Goal: Task Accomplishment & Management: Use online tool/utility

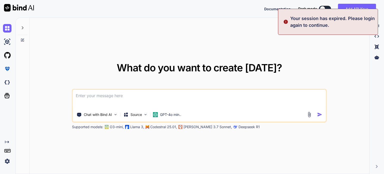
type textarea "x"
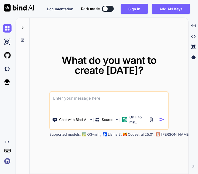
click at [6, 161] on img at bounding box center [7, 161] width 9 height 9
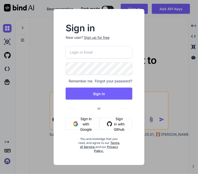
click at [83, 54] on input "email" at bounding box center [99, 52] width 67 height 12
type input "[EMAIL_ADDRESS][DOMAIN_NAME]"
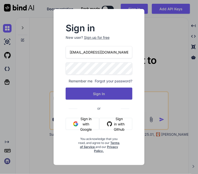
click at [98, 96] on button "Sign In" at bounding box center [99, 94] width 67 height 12
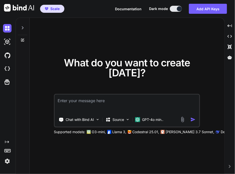
click at [105, 104] on textarea at bounding box center [127, 104] width 144 height 19
type textarea "hi"
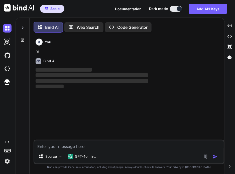
scroll to position [2, 0]
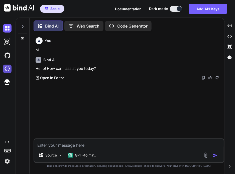
click at [7, 72] on img at bounding box center [7, 69] width 9 height 9
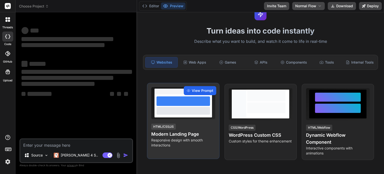
scroll to position [19, 0]
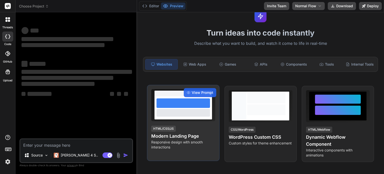
click at [201, 116] on div at bounding box center [184, 113] width 54 height 8
click at [206, 95] on span "View Prompt" at bounding box center [203, 92] width 22 height 5
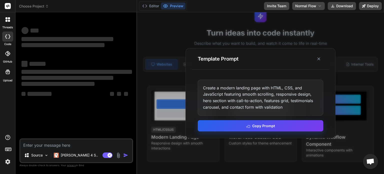
click at [242, 129] on button "Copy Prompt" at bounding box center [261, 125] width 126 height 11
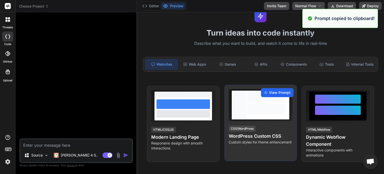
scroll to position [0, 0]
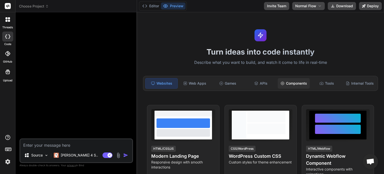
click at [294, 83] on div "Components" at bounding box center [294, 83] width 32 height 11
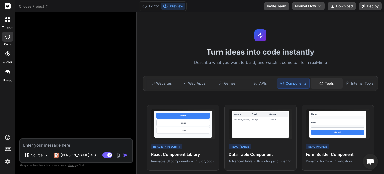
click at [311, 82] on div "Tools" at bounding box center [327, 83] width 32 height 11
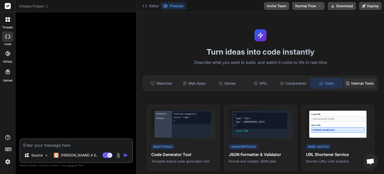
click at [349, 84] on div "Internal Tools" at bounding box center [360, 83] width 32 height 11
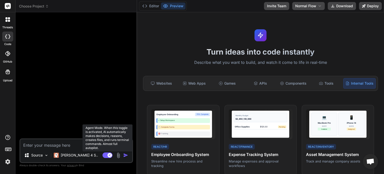
click at [110, 155] on icon at bounding box center [110, 155] width 3 height 3
click at [110, 155] on rect at bounding box center [108, 155] width 10 height 6
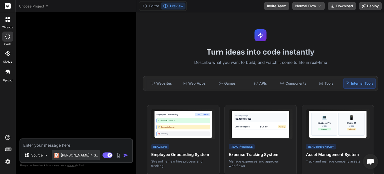
click at [80, 156] on p "[PERSON_NAME] 4 S.." at bounding box center [79, 155] width 37 height 5
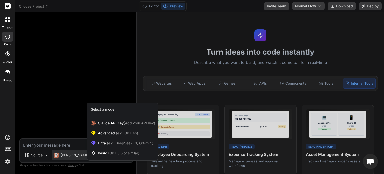
click at [49, 143] on div at bounding box center [192, 87] width 384 height 174
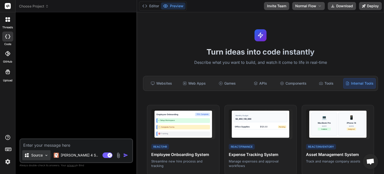
click at [36, 154] on p "Source" at bounding box center [37, 155] width 12 height 5
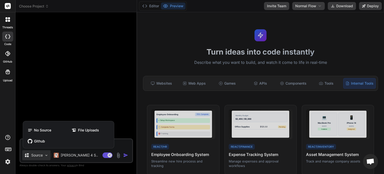
click at [83, 154] on div at bounding box center [192, 87] width 384 height 174
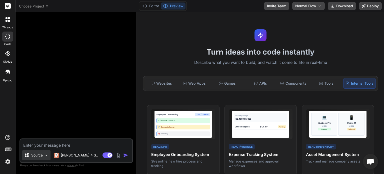
click at [39, 157] on p "Source" at bounding box center [37, 155] width 12 height 5
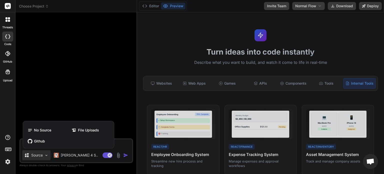
click at [80, 156] on div at bounding box center [192, 87] width 384 height 174
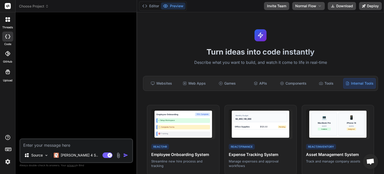
click at [37, 6] on span "Choose Project" at bounding box center [34, 6] width 30 height 5
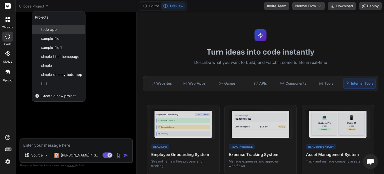
click at [51, 29] on span "todo_app" at bounding box center [49, 29] width 16 height 5
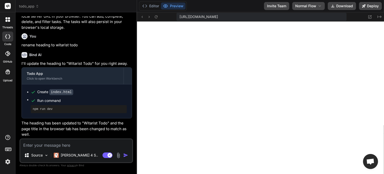
scroll to position [211, 0]
click at [380, 17] on icon at bounding box center [380, 17] width 4 height 3
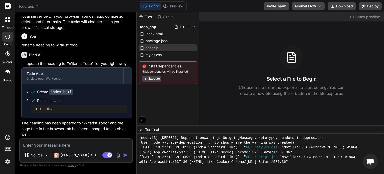
click at [167, 45] on div "script.js" at bounding box center [168, 47] width 58 height 7
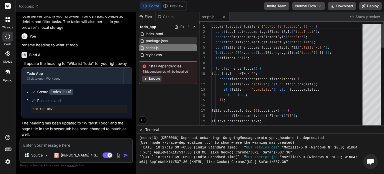
type textarea "x"
click at [165, 40] on span "package.json" at bounding box center [156, 41] width 23 height 6
type textarea "}"
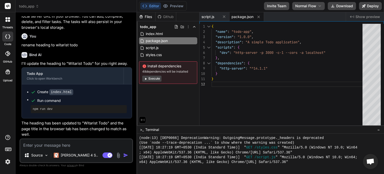
scroll to position [212, 0]
click at [14, 16] on div "threads" at bounding box center [7, 20] width 15 height 17
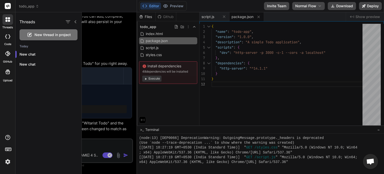
click at [50, 38] on div "New thread in project" at bounding box center [49, 34] width 58 height 11
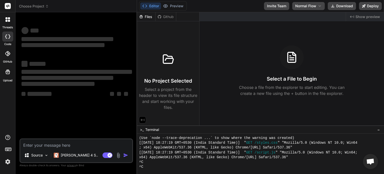
scroll to position [235, 0]
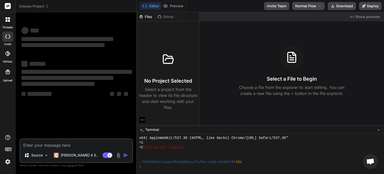
type textarea "x"
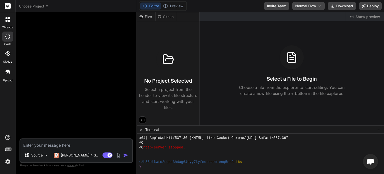
click at [79, 139] on textarea at bounding box center [76, 143] width 112 height 9
paste textarea "Create a modern landing page with HTML, CSS, and JavaScript featuring smooth sc…"
type textarea "Create a modern landing page with HTML, CSS, and JavaScript featuring smooth sc…"
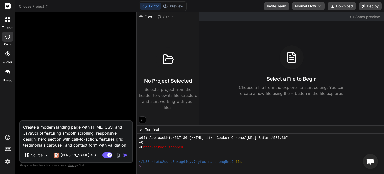
type textarea "x"
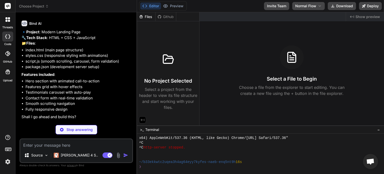
scroll to position [26, 0]
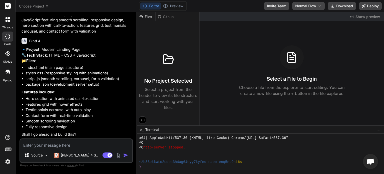
click at [75, 143] on textarea at bounding box center [76, 143] width 112 height 9
type textarea "x"
type textarea "y"
type textarea "x"
type textarea "ye"
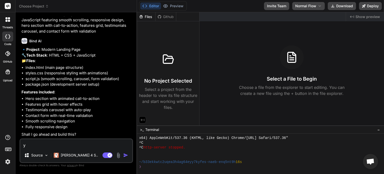
type textarea "x"
type textarea "yes"
type textarea "x"
type textarea "yes"
type textarea "x"
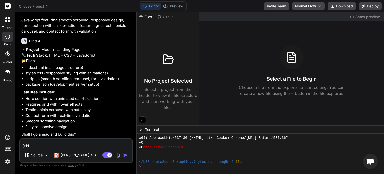
type textarea "yes p"
type textarea "x"
type textarea "yes pl"
type textarea "x"
type textarea "yes ple"
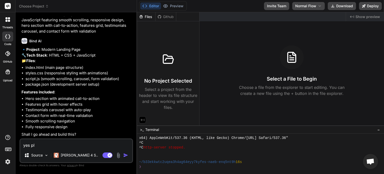
type textarea "x"
type textarea "yes plea"
type textarea "x"
type textarea "yes pleas"
type textarea "x"
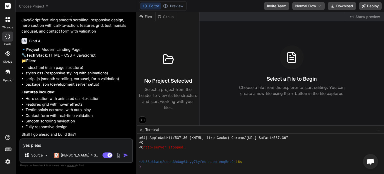
type textarea "yes please"
type textarea "x"
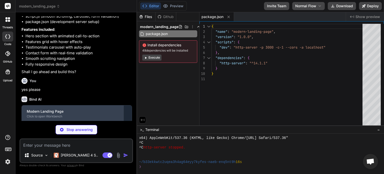
scroll to position [113, 0]
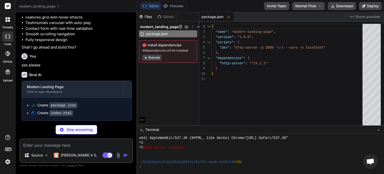
click at [42, 7] on span "modern_landing_page" at bounding box center [39, 6] width 41 height 5
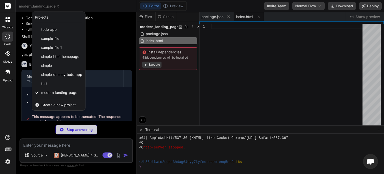
click at [98, 57] on div at bounding box center [192, 87] width 384 height 174
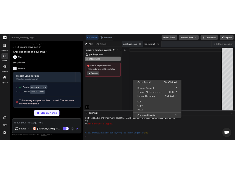
scroll to position [0, 0]
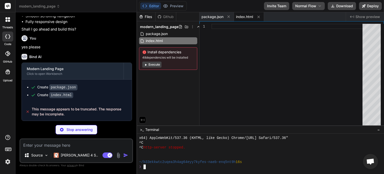
click at [244, 143] on div "^C" at bounding box center [258, 142] width 238 height 5
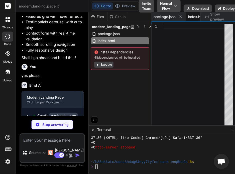
scroll to position [202, 0]
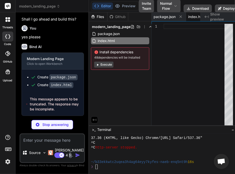
click at [58, 127] on p "Stop answering" at bounding box center [55, 124] width 26 height 5
type textarea "x"
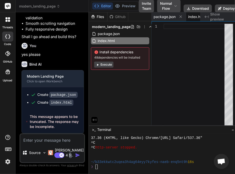
click at [45, 141] on textarea at bounding box center [52, 138] width 64 height 9
type textarea "p"
type textarea "x"
type textarea "pl"
type textarea "x"
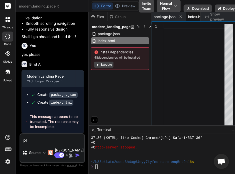
type textarea "ple"
type textarea "x"
type textarea "plea"
type textarea "x"
type textarea "pleas"
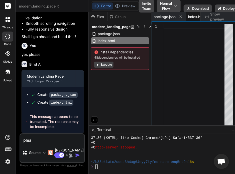
type textarea "x"
type textarea "please"
type textarea "x"
type textarea "please"
type textarea "x"
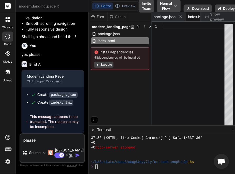
type textarea "please t"
type textarea "x"
type textarea "please ty"
type textarea "x"
type textarea "please tyr"
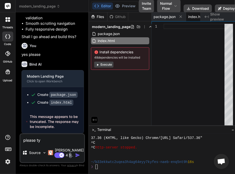
type textarea "x"
type textarea "please tyr"
type textarea "x"
type textarea "please tyr"
type textarea "x"
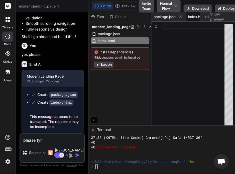
type textarea "please ty"
type textarea "x"
type textarea "please t"
type textarea "x"
type textarea "please ty"
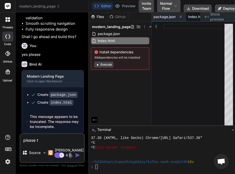
type textarea "x"
type textarea "please t"
type textarea "x"
type textarea "please tr"
type textarea "x"
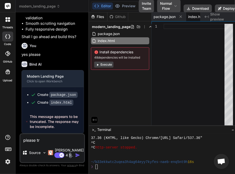
type textarea "please try"
type textarea "x"
type textarea "please try"
type textarea "x"
type textarea "please try a"
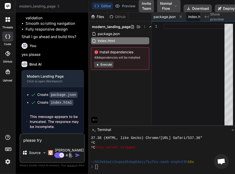
type textarea "x"
type textarea "please try ag"
type textarea "x"
type textarea "please try aga"
type textarea "x"
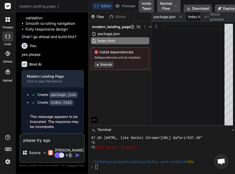
type textarea "please try agai"
type textarea "x"
type textarea "please try again"
type textarea "x"
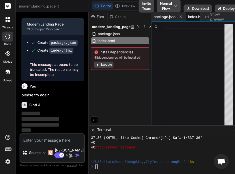
scroll to position [237, 0]
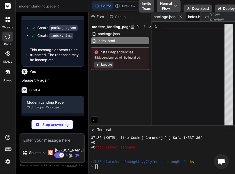
type textarea "x"
type textarea "}"
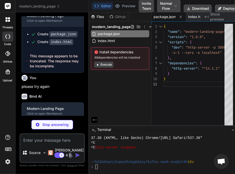
scroll to position [272, 0]
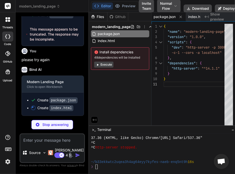
type textarea "x"
type textarea "<script src="script.js"></script> </body> </html>"
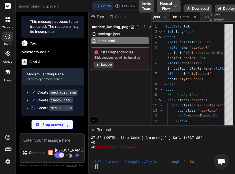
scroll to position [279, 0]
click at [233, 24] on div at bounding box center [234, 26] width 3 height 5
type textarea "x"
type textarea ".contact-form { padding: 1.5rem; } }"
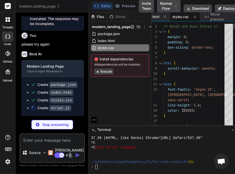
type textarea "x"
type textarea "} });"
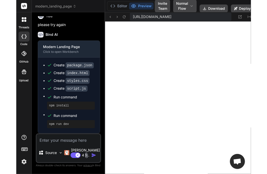
scroll to position [538, 0]
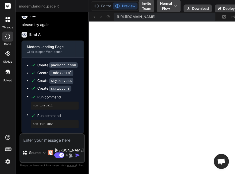
click at [9, 162] on img at bounding box center [8, 161] width 9 height 9
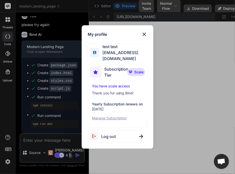
click at [122, 133] on div "Log out" at bounding box center [118, 136] width 60 height 13
type textarea "x"
type textarea "const heroImage = document.querySelector('.hero-image'); if (heroImage) { heroI…"
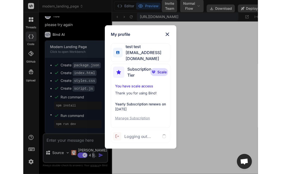
scroll to position [0, 56]
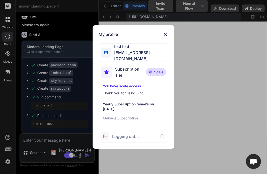
type textarea "x"
type textarea "if (heroImage) { heroImage.style.transform = `translateY(${scrolled * 0.1}px)`;…"
type textarea "x"
type textarea "heroImage.style.transform = `translateY(${scrolled * 0.1}px)`; } });"
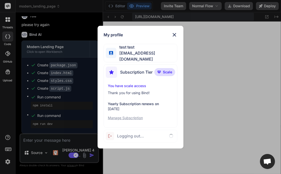
scroll to position [529, 0]
type textarea "x"
type textarea "});"
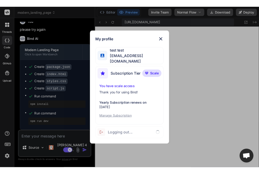
scroll to position [0, 42]
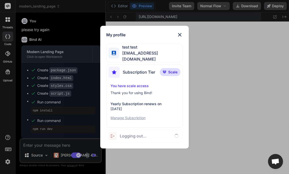
type textarea "x"
type textarea "heroImage.style.transform = `translateY(${scrolled * 0.1}px)`; } });"
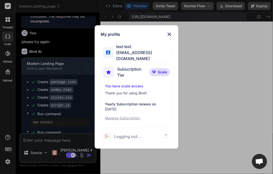
type textarea "x"
type textarea "('.hero-image'); if (heroImage) { heroImage.style.transform = `translateY(${scr…"
type textarea "x"
type textarea "{ const scrolled = window.pageYOffset; const heroImage = document.querySelector…"
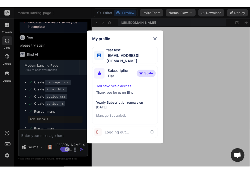
scroll to position [286, 0]
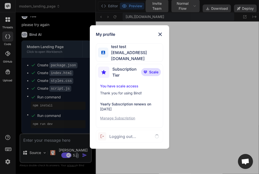
type textarea "x"
type textarea "=> { const scrolled = window.pageYOffset; const heroImage = document.querySelec…"
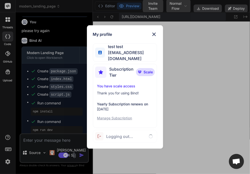
scroll to position [538, 0]
type textarea "x"
type textarea "`translateY(${scrolled * 0.1}px)`; } });"
type textarea "x"
type textarea "const heroImage = document.querySelector('.hero-image'); if (heroImage) { heroI…"
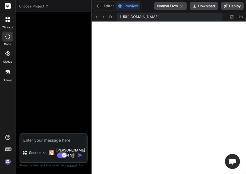
scroll to position [562, 0]
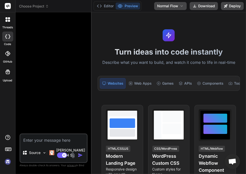
click at [10, 159] on img at bounding box center [8, 161] width 9 height 9
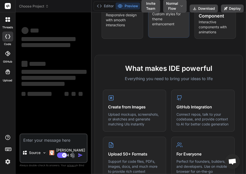
scroll to position [240, 0]
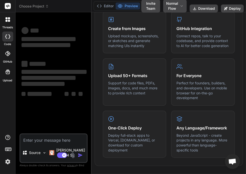
click at [41, 7] on span "Choose Project" at bounding box center [34, 6] width 30 height 5
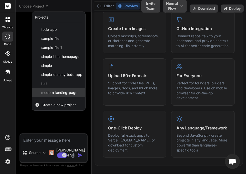
click at [60, 90] on span "modern_landing_page" at bounding box center [59, 92] width 36 height 5
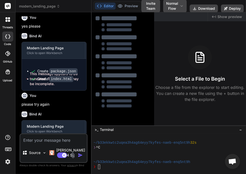
scroll to position [198, 0]
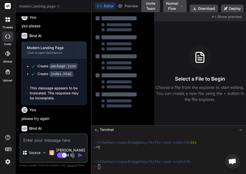
type textarea "x"
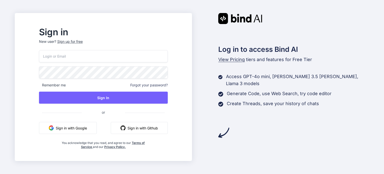
click at [105, 58] on input "email" at bounding box center [103, 56] width 129 height 12
type input "[EMAIL_ADDRESS][DOMAIN_NAME]"
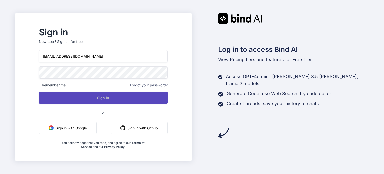
click at [111, 103] on button "Sign In" at bounding box center [103, 98] width 129 height 12
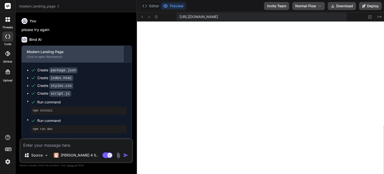
scroll to position [192, 0]
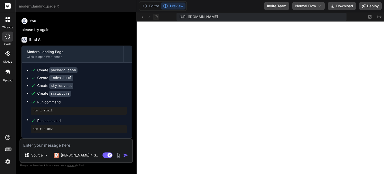
click at [158, 15] on button at bounding box center [156, 17] width 6 height 6
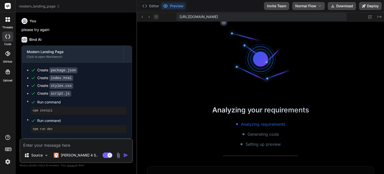
scroll to position [231, 0]
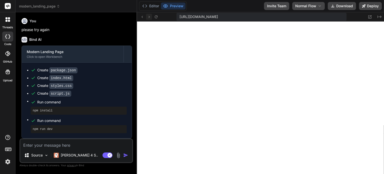
click at [149, 16] on icon at bounding box center [149, 17] width 4 height 4
click at [156, 16] on icon at bounding box center [156, 17] width 4 height 4
click at [246, 16] on icon at bounding box center [370, 17] width 4 height 4
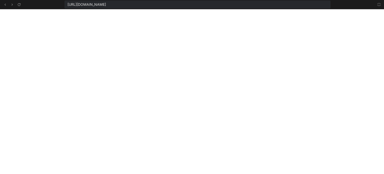
scroll to position [298, 0]
click at [246, 5] on icon at bounding box center [379, 5] width 4 height 4
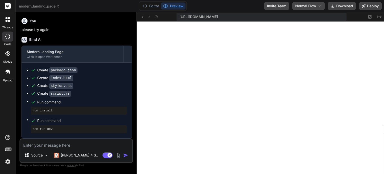
scroll to position [327, 0]
click at [246, 17] on icon "Created with Pixso." at bounding box center [380, 17] width 4 height 4
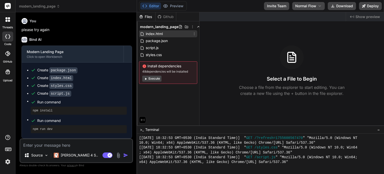
click at [161, 37] on div "index.html" at bounding box center [168, 33] width 58 height 7
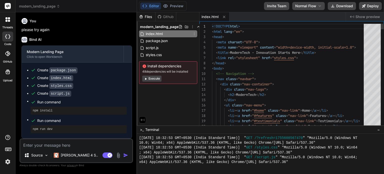
type textarea "x"
